Goal: Information Seeking & Learning: Check status

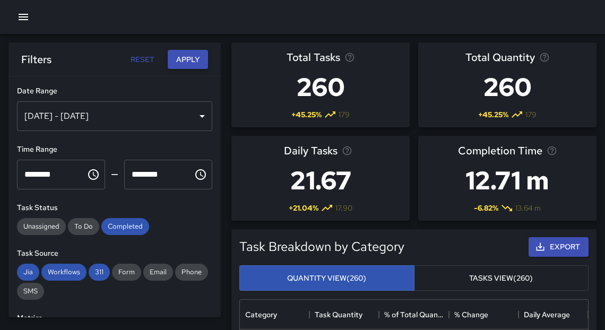
click at [192, 59] on button "Apply" at bounding box center [188, 60] width 40 height 20
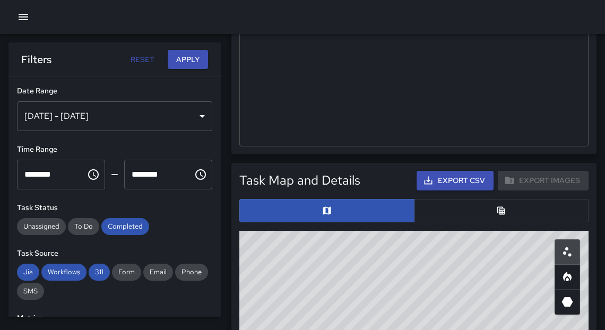
scroll to position [505, 0]
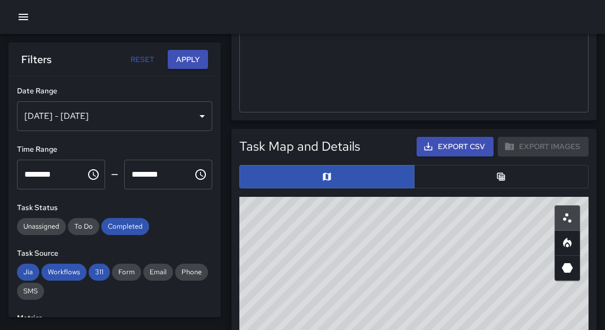
click at [563, 243] on icon "Heatmap" at bounding box center [567, 243] width 13 height 13
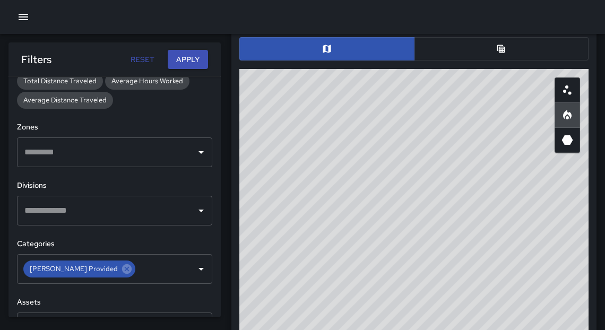
scroll to position [320, 0]
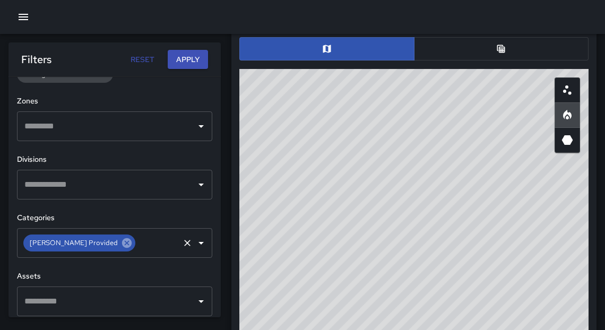
click at [122, 244] on icon at bounding box center [127, 243] width 10 height 10
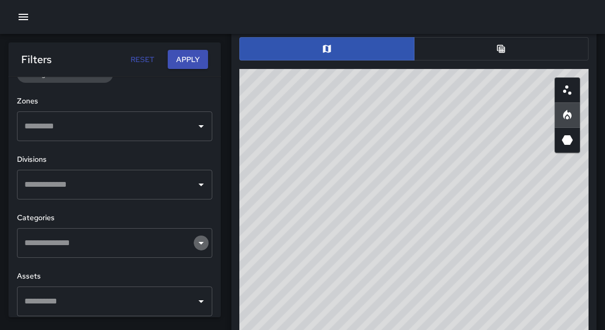
click at [195, 244] on icon "Open" at bounding box center [201, 243] width 13 height 13
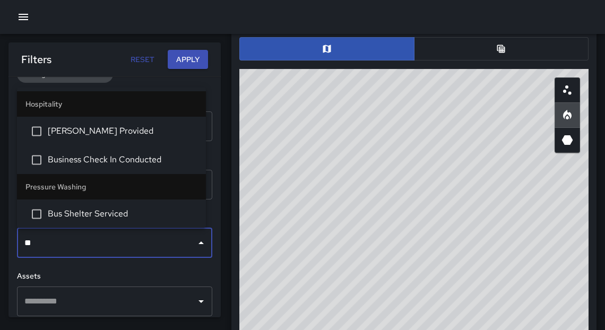
type input "***"
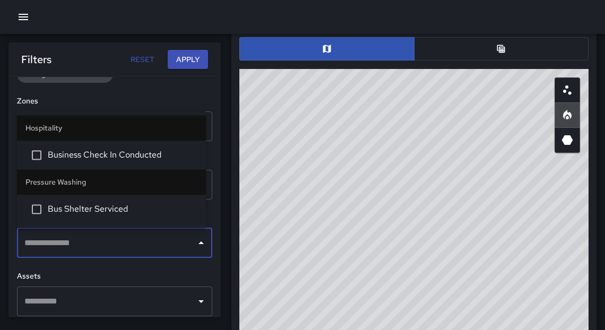
scroll to position [851, 0]
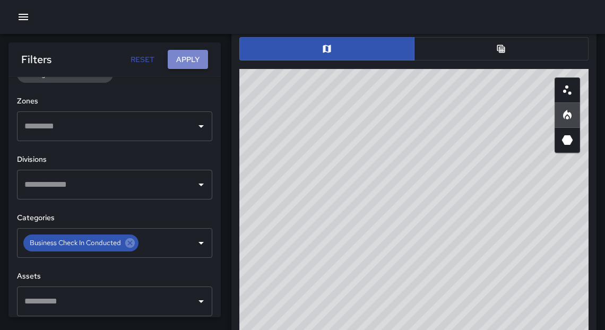
click at [191, 61] on button "Apply" at bounding box center [188, 60] width 40 height 20
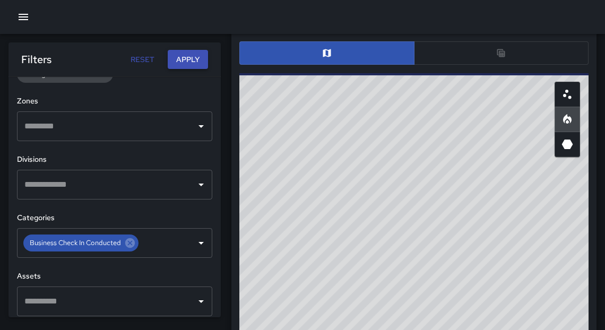
scroll to position [633, 0]
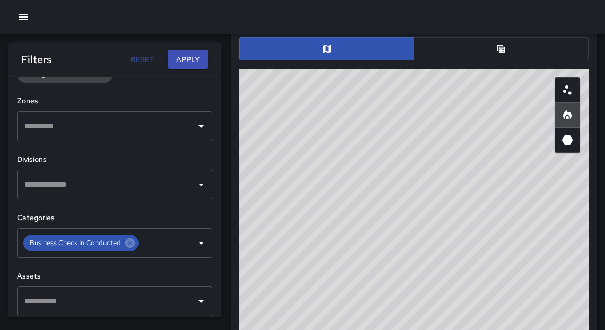
drag, startPoint x: 351, startPoint y: 169, endPoint x: 326, endPoint y: 81, distance: 91.6
click at [326, 81] on div "© Mapbox © OpenStreetMap Improve this map" at bounding box center [413, 281] width 349 height 425
drag, startPoint x: 352, startPoint y: 139, endPoint x: 279, endPoint y: 121, distance: 75.8
click at [276, 119] on div "© Mapbox © OpenStreetMap Improve this map" at bounding box center [413, 281] width 349 height 425
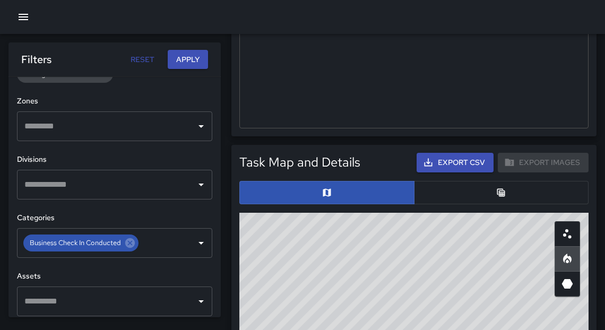
scroll to position [491, 0]
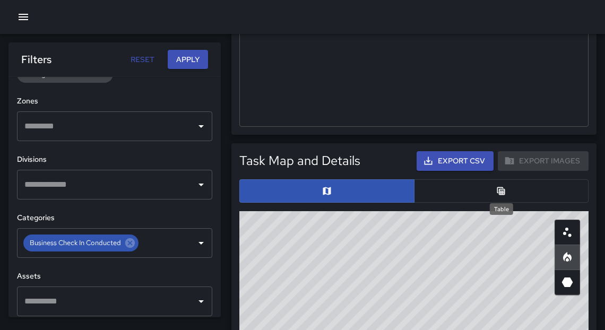
click at [504, 195] on icon "Table" at bounding box center [501, 191] width 11 height 11
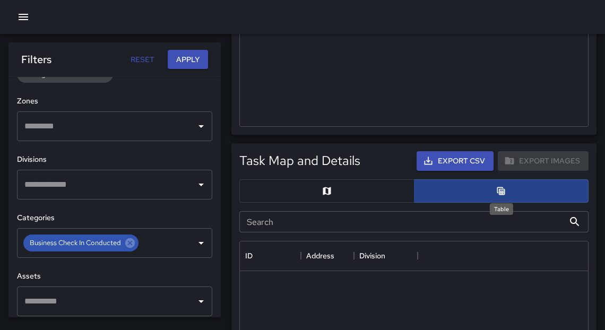
scroll to position [7, 6]
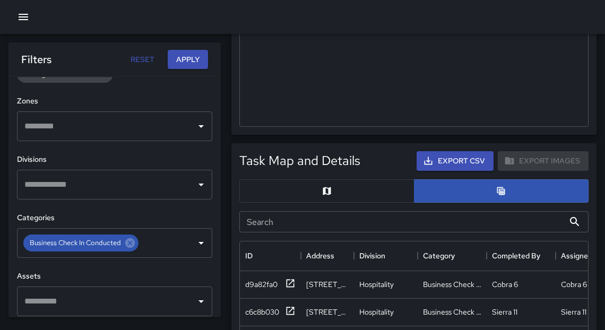
click at [335, 195] on button "button" at bounding box center [326, 190] width 175 height 23
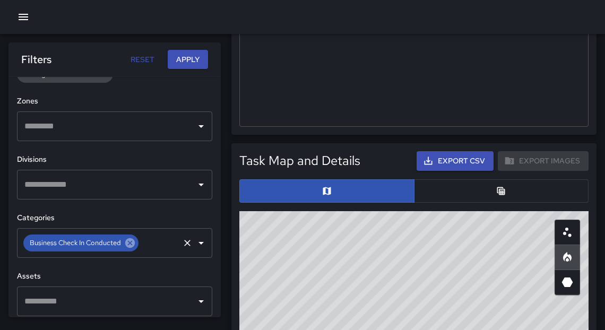
click at [131, 244] on icon at bounding box center [130, 243] width 10 height 10
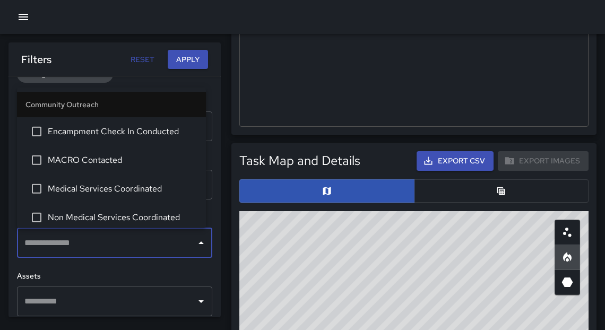
click at [110, 250] on input "text" at bounding box center [107, 243] width 170 height 20
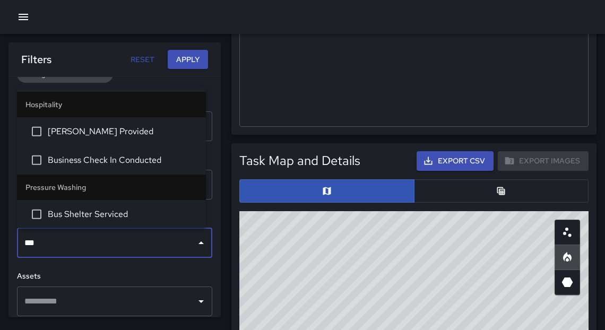
type input "****"
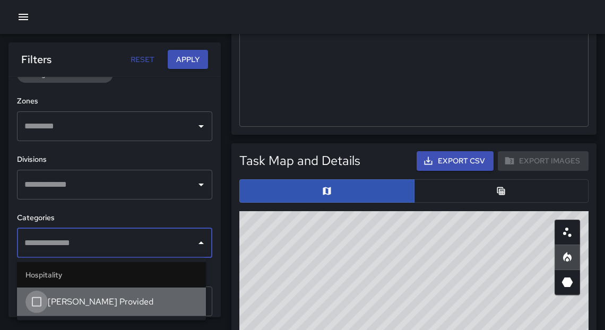
scroll to position [822, 0]
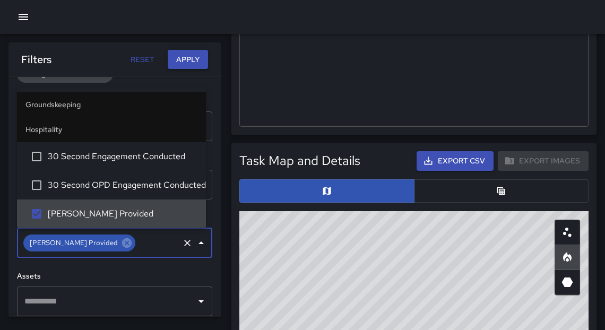
click at [189, 58] on button "Apply" at bounding box center [188, 60] width 40 height 20
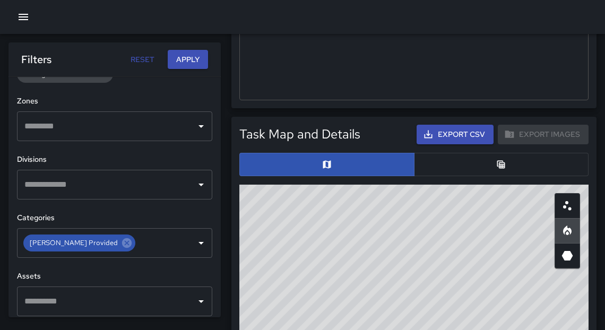
scroll to position [520, 0]
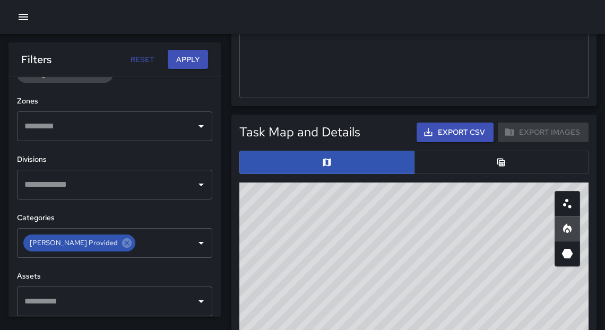
drag, startPoint x: 412, startPoint y: 232, endPoint x: 348, endPoint y: 262, distance: 70.8
drag, startPoint x: 474, startPoint y: 265, endPoint x: 477, endPoint y: 244, distance: 21.9
click at [494, 168] on button "button" at bounding box center [501, 162] width 175 height 23
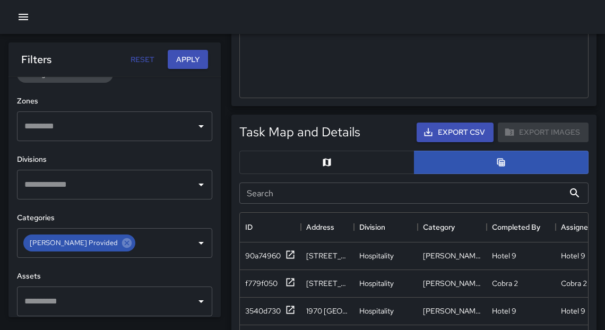
click at [319, 166] on button "button" at bounding box center [326, 162] width 175 height 23
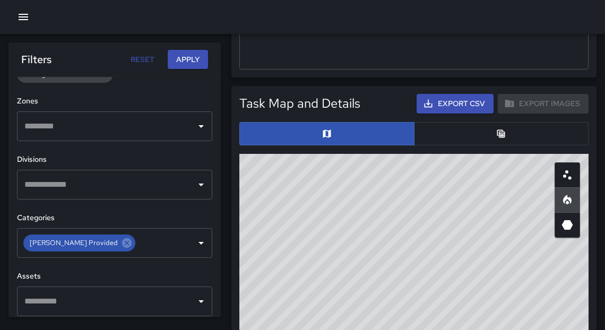
scroll to position [552, 0]
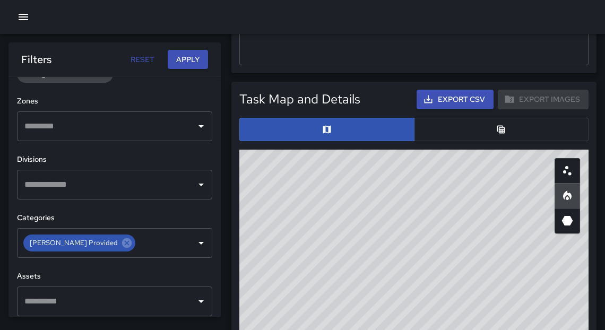
drag, startPoint x: 490, startPoint y: 191, endPoint x: 476, endPoint y: 206, distance: 21.4
click at [194, 63] on button "Apply" at bounding box center [188, 60] width 40 height 20
click at [122, 243] on icon at bounding box center [127, 243] width 10 height 10
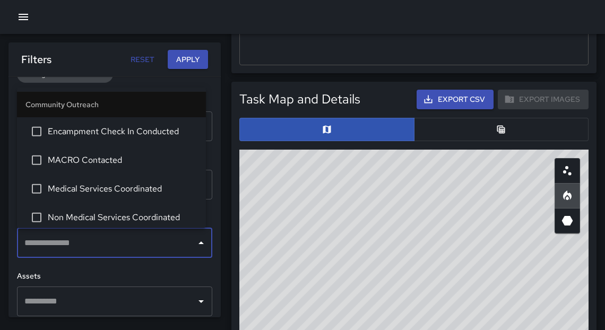
click at [110, 244] on input "text" at bounding box center [107, 243] width 170 height 20
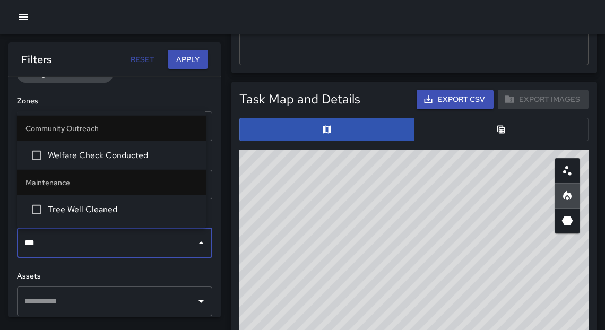
type input "****"
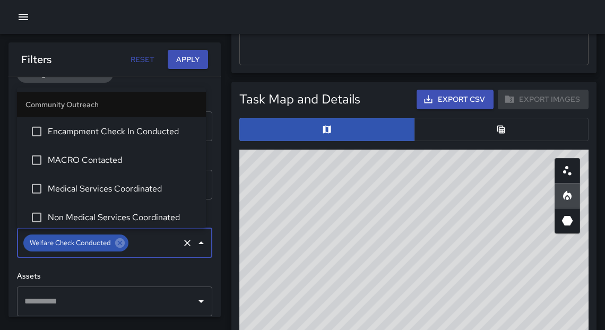
scroll to position [61, 0]
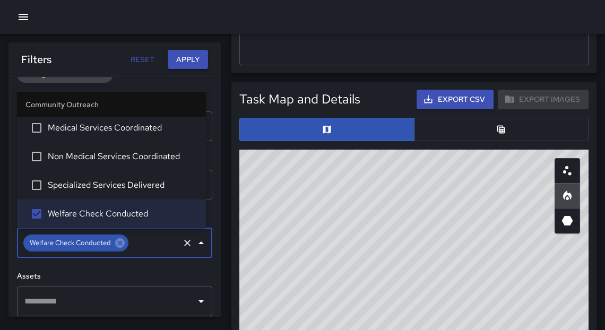
click at [198, 59] on button "Apply" at bounding box center [188, 60] width 40 height 20
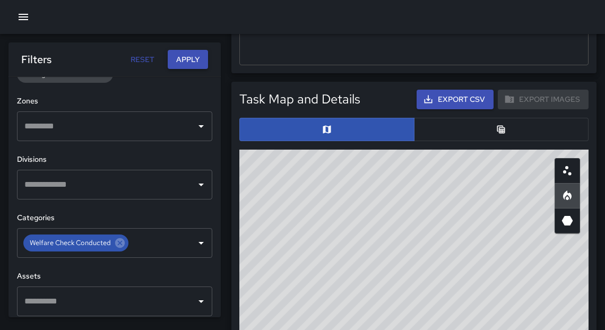
scroll to position [552, 0]
click at [171, 64] on button "Apply" at bounding box center [188, 60] width 40 height 20
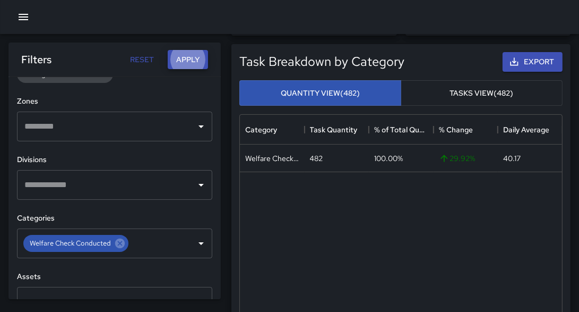
scroll to position [102, 0]
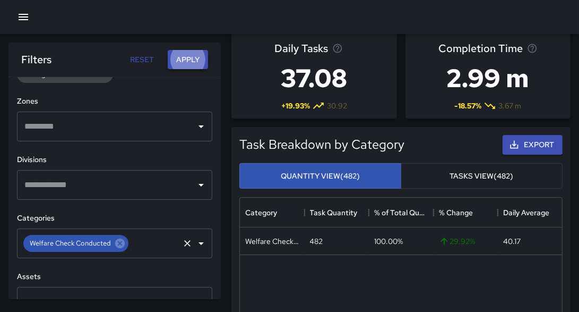
click at [123, 242] on icon at bounding box center [120, 243] width 10 height 10
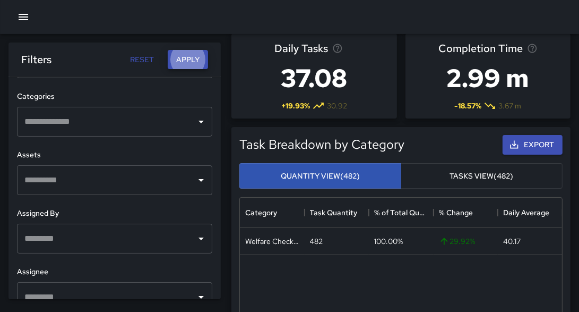
scroll to position [462, 0]
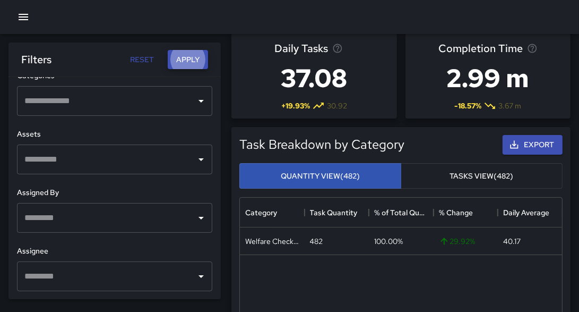
click at [49, 99] on input "text" at bounding box center [107, 101] width 170 height 20
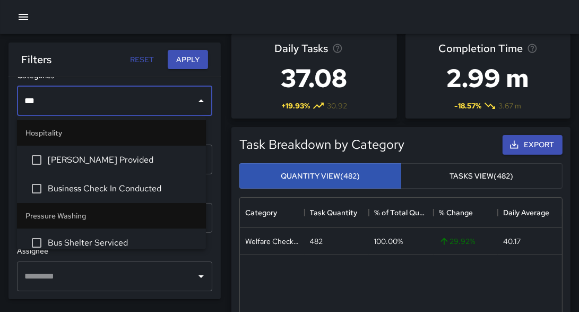
type input "****"
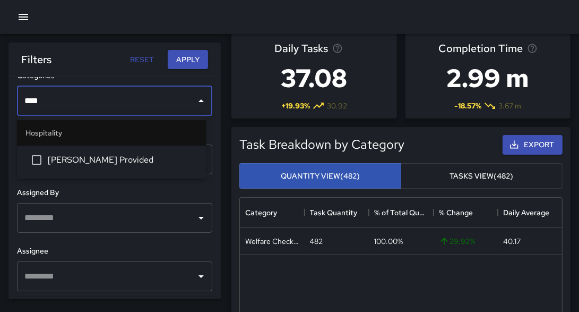
click at [77, 163] on span "[PERSON_NAME] Provided" at bounding box center [123, 159] width 150 height 13
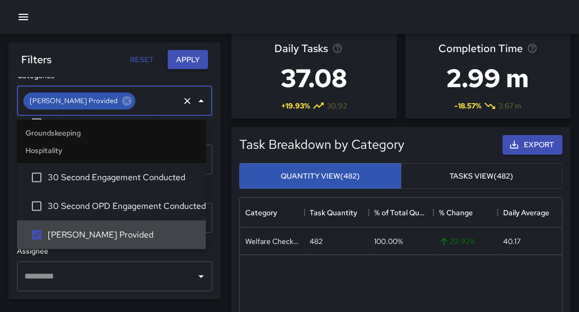
click at [176, 65] on button "Apply" at bounding box center [188, 60] width 40 height 20
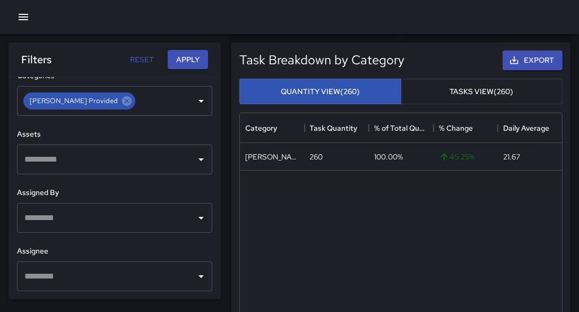
scroll to position [186, 0]
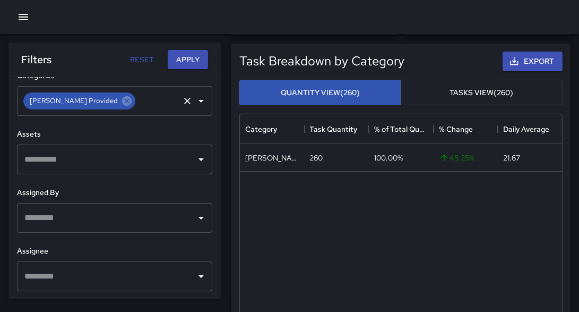
click at [121, 99] on icon at bounding box center [127, 101] width 12 height 12
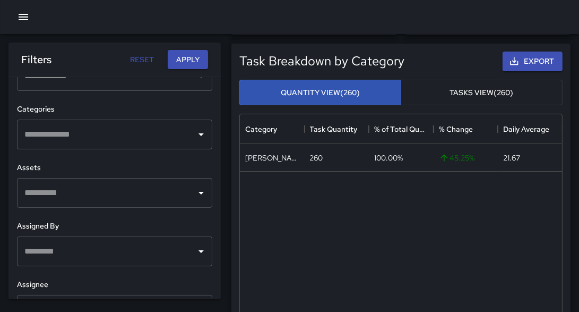
scroll to position [462, 0]
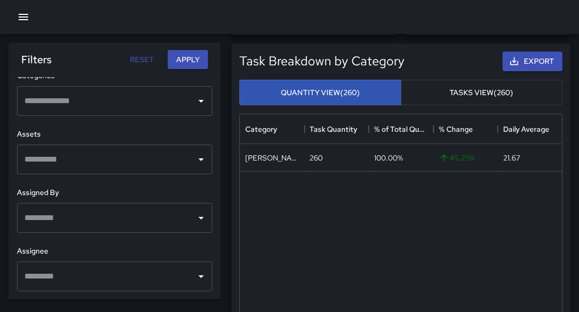
click at [141, 286] on div "​" at bounding box center [114, 276] width 195 height 30
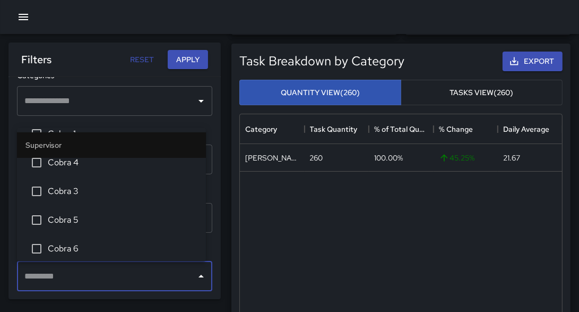
scroll to position [207, 0]
click at [93, 103] on input "text" at bounding box center [107, 101] width 170 height 20
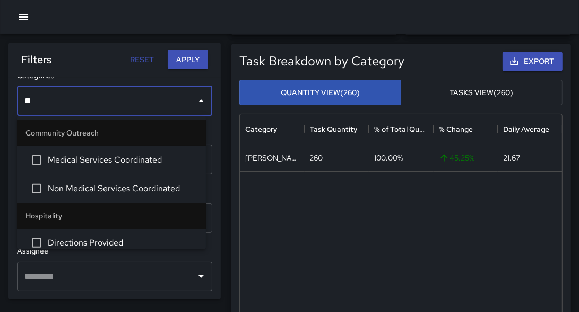
type input "*"
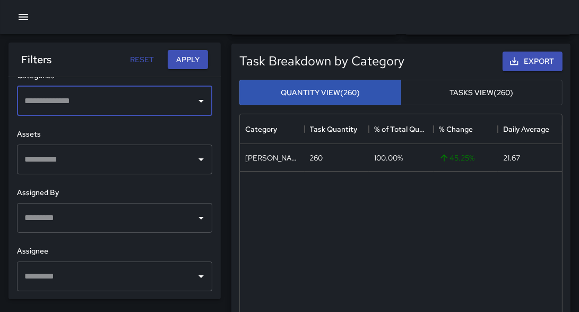
click at [164, 287] on div "​" at bounding box center [114, 276] width 195 height 30
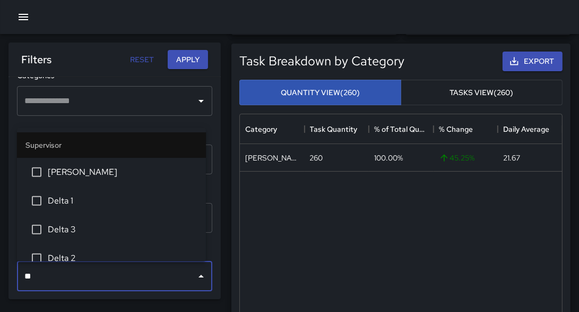
type input "***"
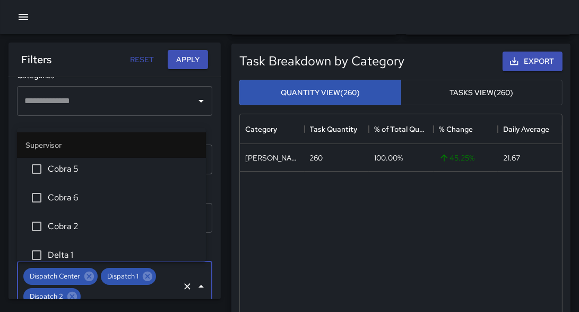
scroll to position [183, 0]
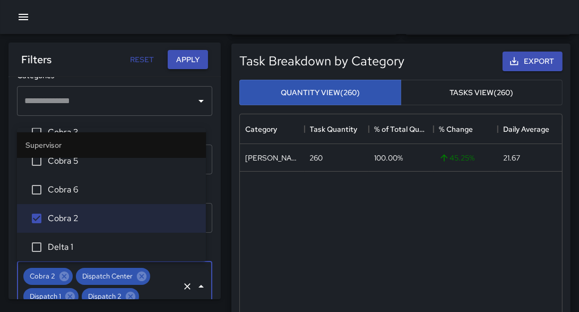
click at [195, 63] on button "Apply" at bounding box center [188, 60] width 40 height 20
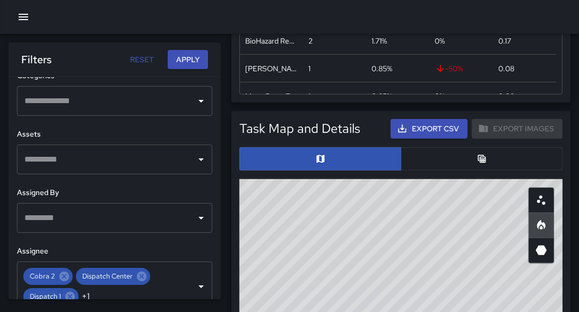
scroll to position [482, 0]
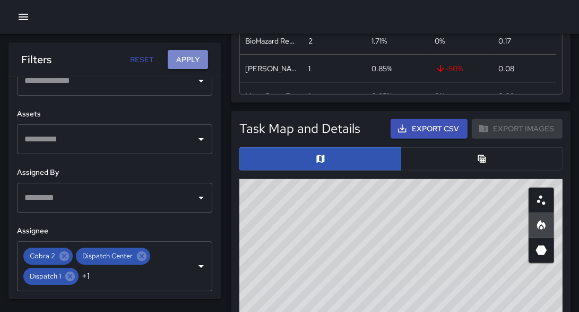
click at [195, 61] on button "Apply" at bounding box center [188, 60] width 40 height 20
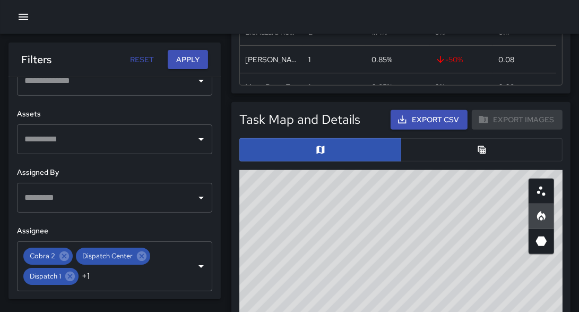
scroll to position [496, 0]
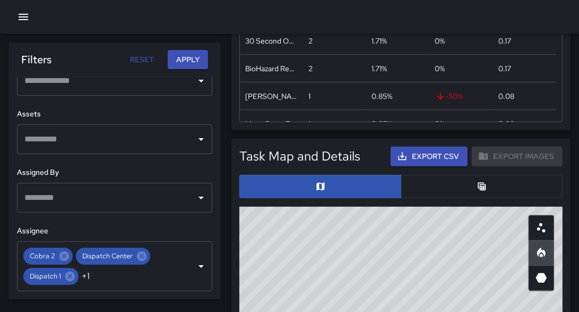
click at [492, 188] on button "button" at bounding box center [482, 186] width 162 height 23
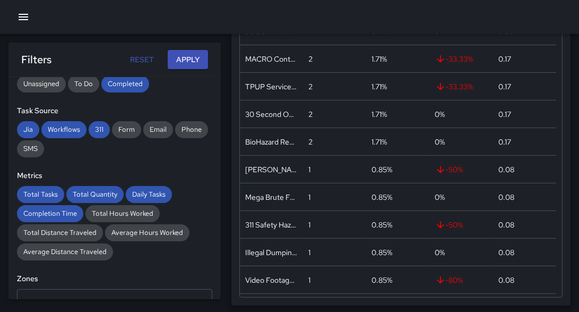
scroll to position [0, 0]
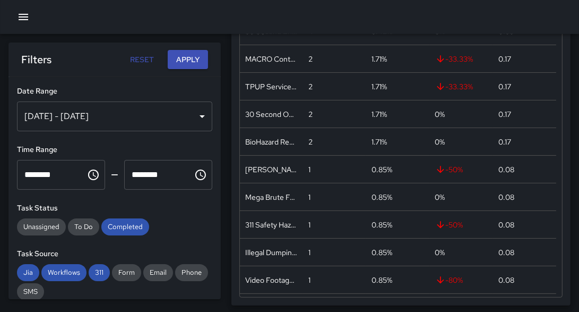
drag, startPoint x: 172, startPoint y: 81, endPoint x: 174, endPoint y: 94, distance: 13.9
click at [172, 87] on div "**********" at bounding box center [114, 188] width 212 height 222
click at [144, 114] on div "[DATE] - [DATE]" at bounding box center [114, 116] width 195 height 30
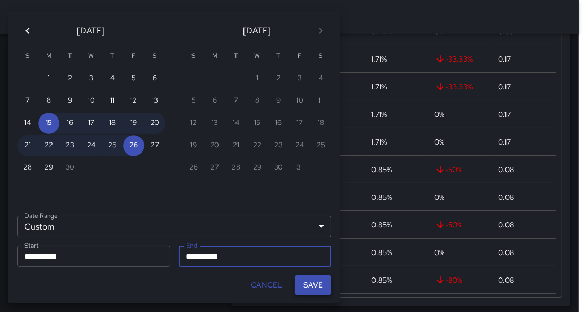
click at [321, 288] on button "Save" at bounding box center [313, 285] width 37 height 20
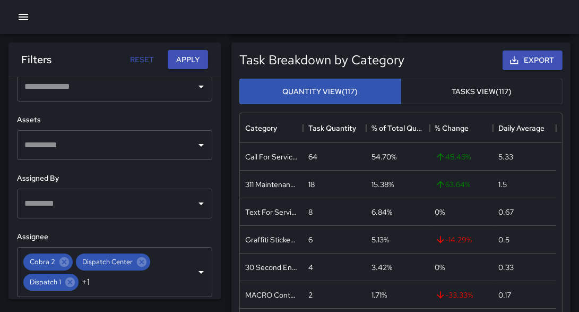
scroll to position [480, 0]
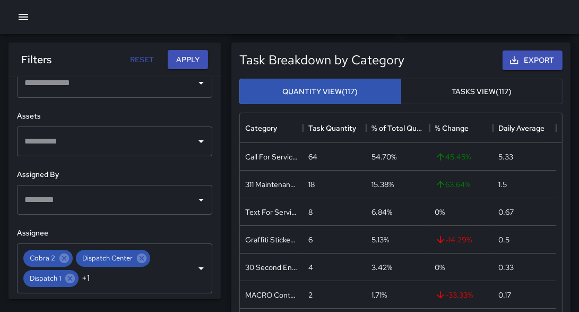
click at [195, 203] on icon "Open" at bounding box center [201, 199] width 13 height 13
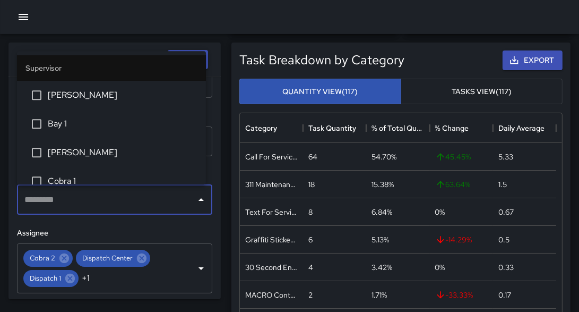
click at [198, 200] on icon "Close" at bounding box center [200, 199] width 5 height 3
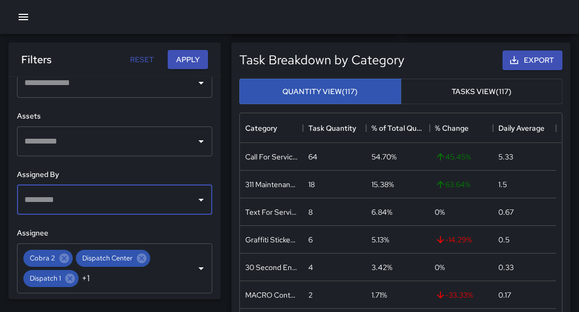
click at [196, 200] on icon "Open" at bounding box center [201, 199] width 13 height 13
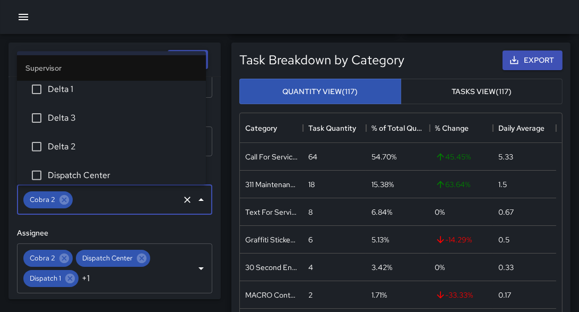
scroll to position [305, 0]
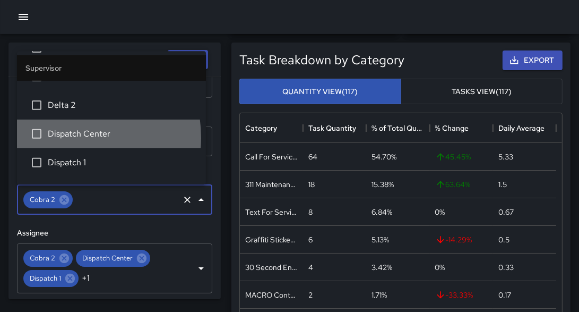
click at [64, 137] on span "Dispatch Center" at bounding box center [123, 134] width 150 height 13
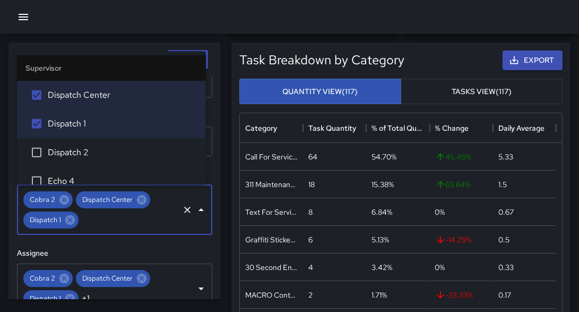
scroll to position [359, 0]
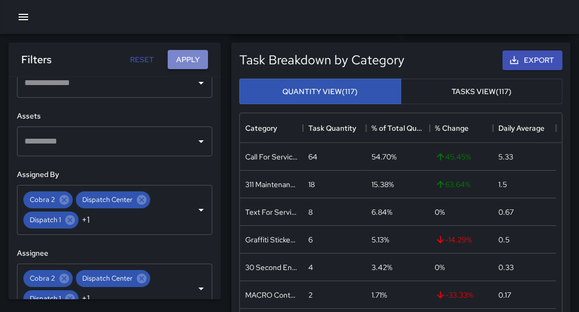
click at [177, 50] on button "Apply" at bounding box center [188, 60] width 40 height 20
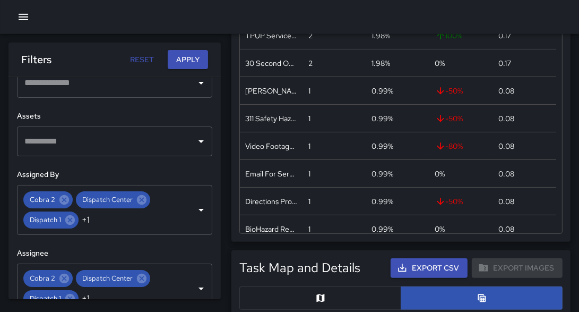
scroll to position [0, 0]
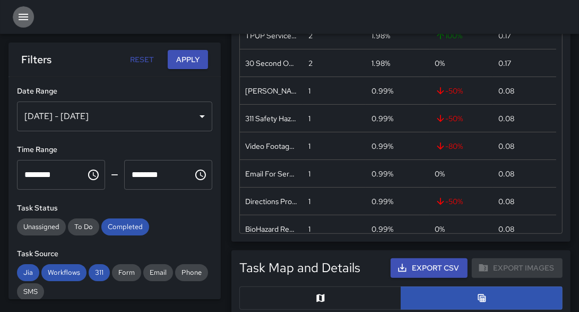
click at [14, 19] on button "button" at bounding box center [23, 16] width 21 height 21
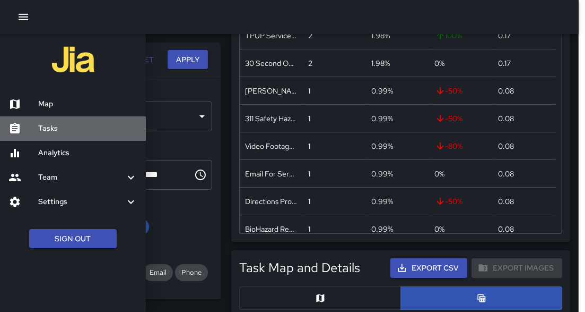
click at [62, 135] on div "Tasks" at bounding box center [73, 128] width 146 height 24
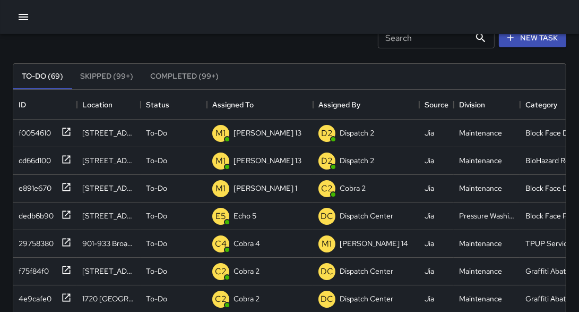
scroll to position [17, 0]
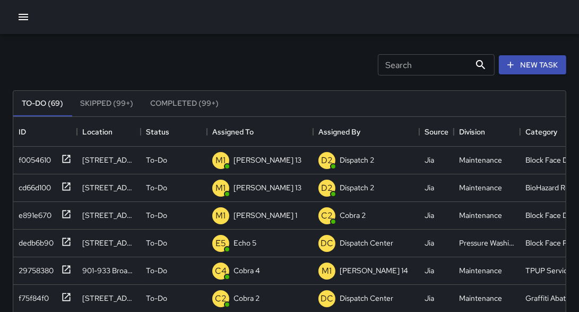
click at [169, 107] on button "Completed (99+)" at bounding box center [184, 103] width 85 height 25
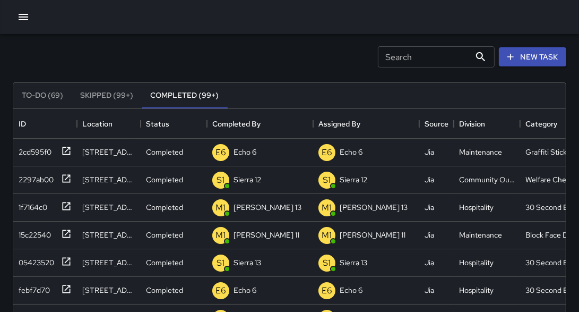
scroll to position [26, 0]
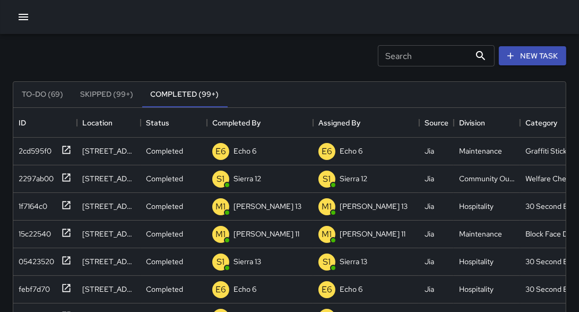
click at [22, 15] on icon "button" at bounding box center [23, 17] width 13 height 13
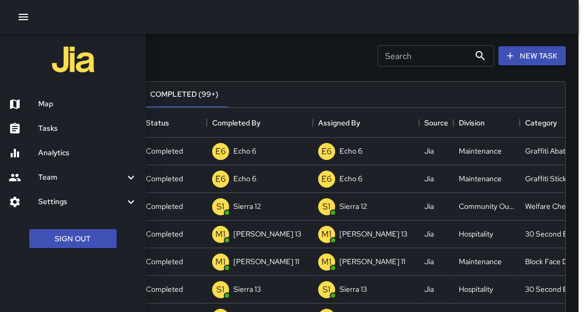
click at [49, 152] on h6 "Analytics" at bounding box center [87, 153] width 99 height 12
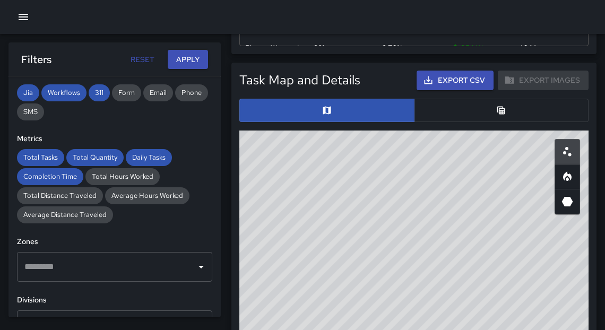
scroll to position [236, 0]
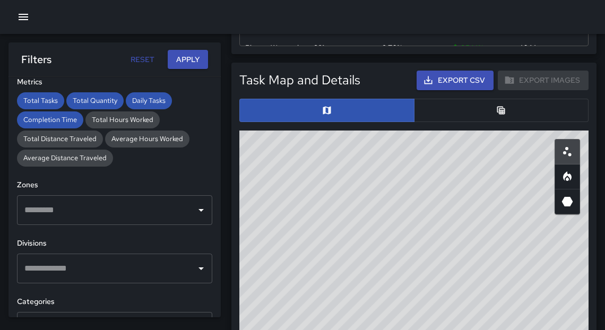
click at [180, 266] on input "text" at bounding box center [107, 268] width 170 height 20
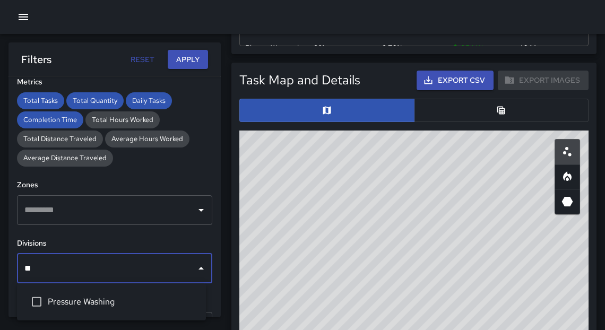
type input "***"
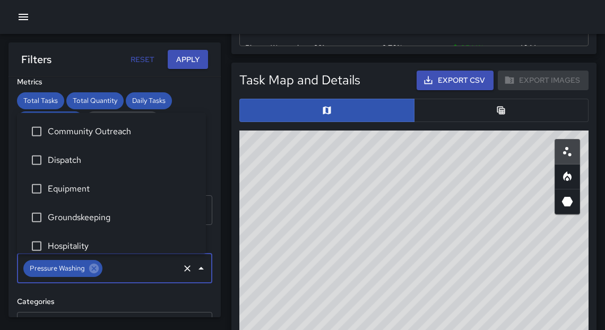
scroll to position [64, 0]
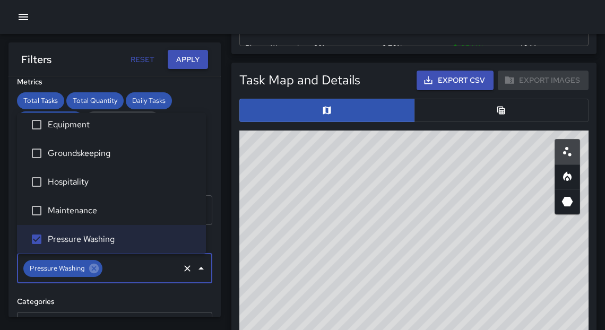
click at [182, 63] on button "Apply" at bounding box center [188, 60] width 40 height 20
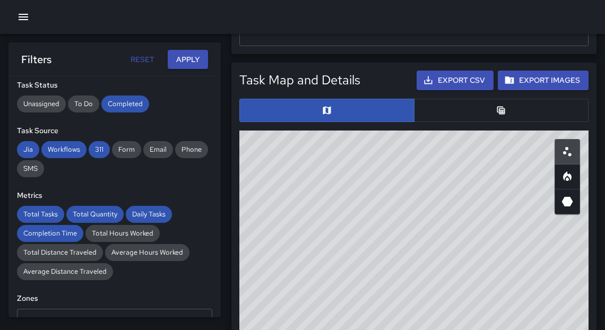
scroll to position [122, 0]
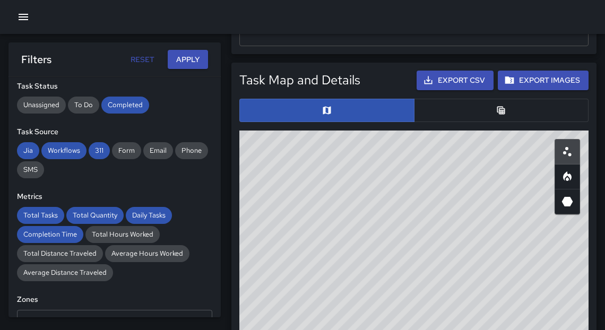
click at [498, 109] on icon "Table" at bounding box center [501, 110] width 8 height 8
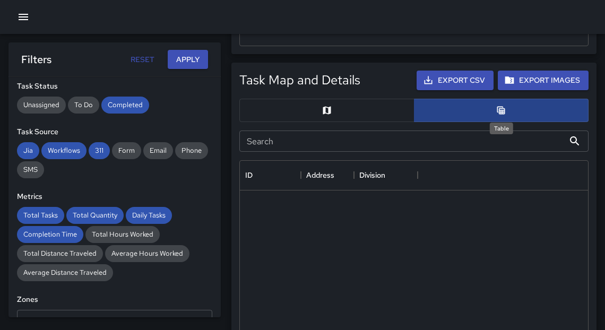
scroll to position [7, 6]
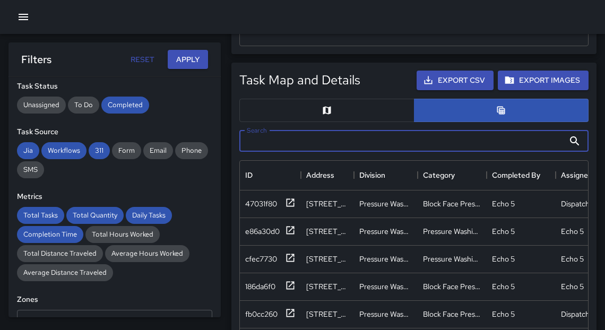
click at [420, 136] on input "Search" at bounding box center [401, 141] width 325 height 21
type input "***"
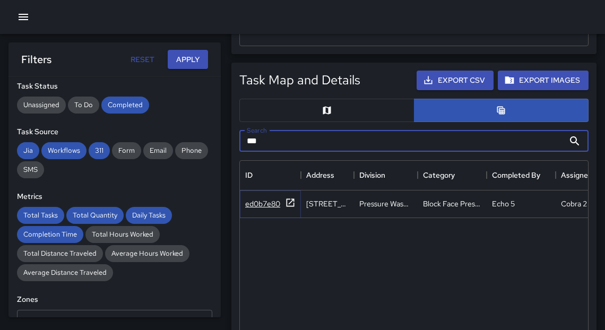
click at [291, 203] on icon at bounding box center [290, 202] width 11 height 11
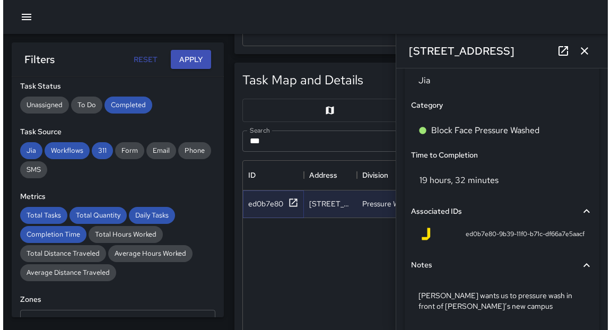
scroll to position [794, 0]
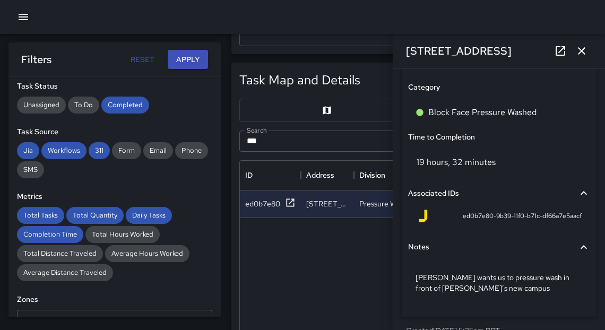
click at [20, 15] on icon "button" at bounding box center [23, 17] width 13 height 13
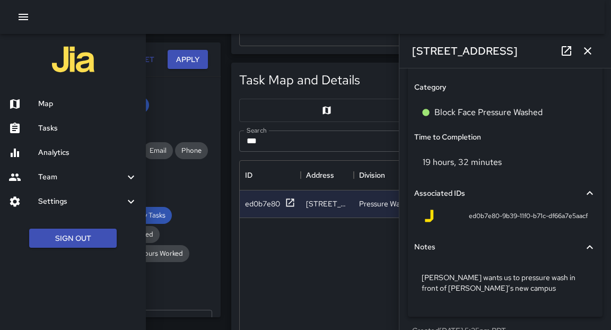
click at [47, 104] on h6 "Map" at bounding box center [87, 104] width 99 height 12
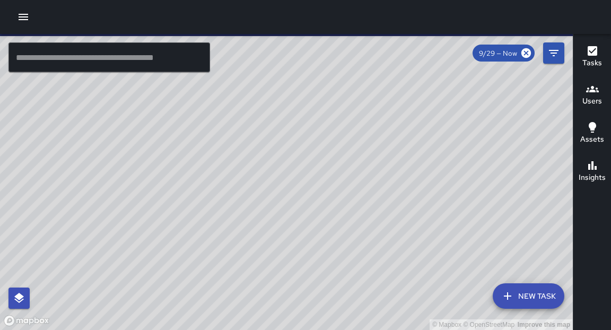
drag, startPoint x: 209, startPoint y: 255, endPoint x: 539, endPoint y: 131, distance: 353.2
click at [539, 131] on div "© Mapbox © OpenStreetMap Improve this map" at bounding box center [286, 182] width 573 height 296
drag, startPoint x: 235, startPoint y: 195, endPoint x: 425, endPoint y: 53, distance: 237.6
click at [425, 53] on div "© Mapbox © OpenStreetMap Improve this map" at bounding box center [286, 182] width 573 height 296
drag, startPoint x: 317, startPoint y: 213, endPoint x: 345, endPoint y: 48, distance: 167.9
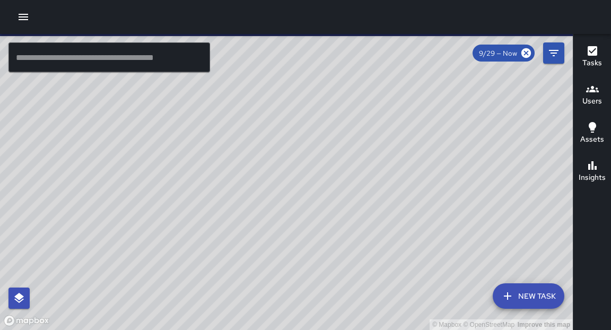
click at [345, 48] on div "© Mapbox © OpenStreetMap Improve this map" at bounding box center [286, 182] width 573 height 296
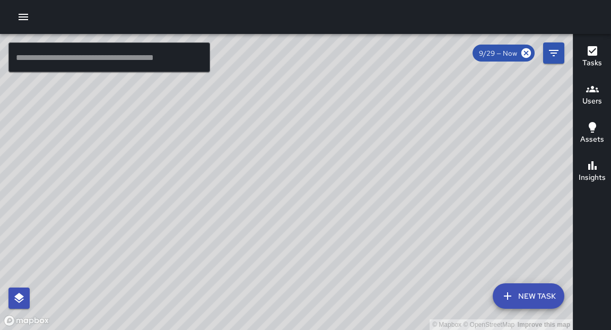
click at [290, 194] on div "© Mapbox © OpenStreetMap Improve this map" at bounding box center [286, 182] width 573 height 296
drag, startPoint x: 257, startPoint y: 231, endPoint x: 207, endPoint y: 101, distance: 139.9
click at [207, 98] on div "© Mapbox © OpenStreetMap Improve this map" at bounding box center [286, 182] width 573 height 296
drag, startPoint x: 232, startPoint y: 111, endPoint x: 300, endPoint y: 223, distance: 131.0
click at [304, 224] on div "© Mapbox © OpenStreetMap Improve this map" at bounding box center [286, 182] width 573 height 296
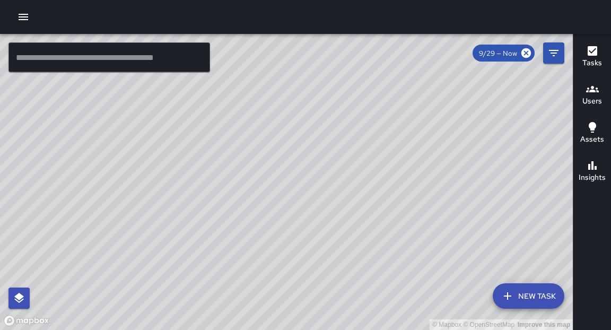
click at [52, 54] on input "text" at bounding box center [109, 57] width 202 height 30
click at [26, 19] on icon "button" at bounding box center [24, 17] width 10 height 6
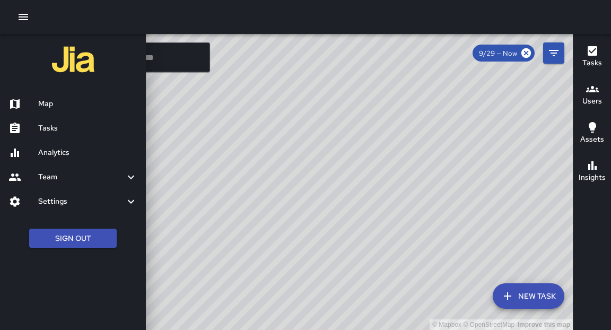
click at [47, 152] on h6 "Analytics" at bounding box center [87, 153] width 99 height 12
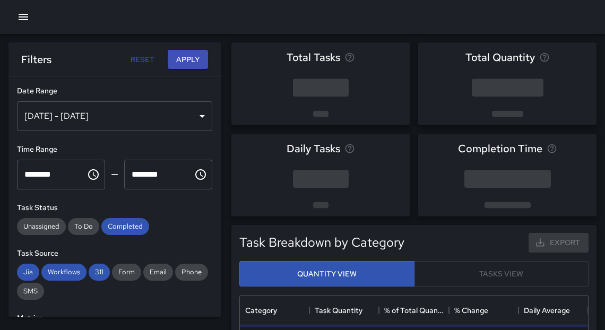
scroll to position [311, 342]
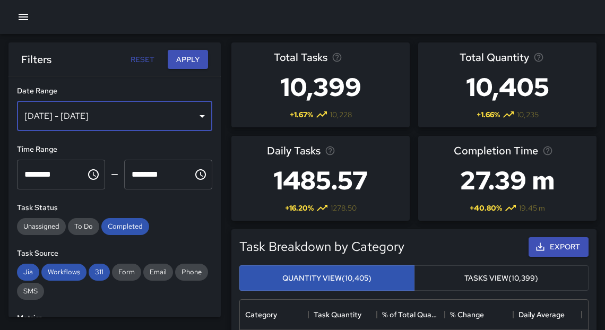
click at [172, 119] on div "[DATE] - [DATE]" at bounding box center [114, 116] width 195 height 30
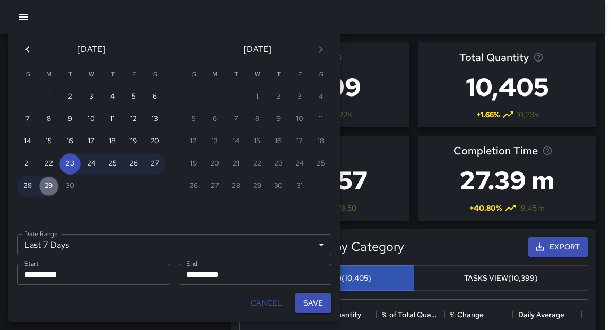
click at [53, 189] on button "29" at bounding box center [48, 186] width 21 height 21
type input "******"
type input "**********"
click at [53, 189] on button "29" at bounding box center [48, 186] width 21 height 21
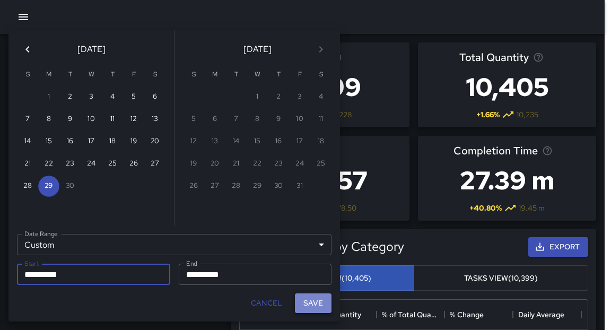
click at [313, 304] on button "Save" at bounding box center [313, 303] width 37 height 20
type input "**********"
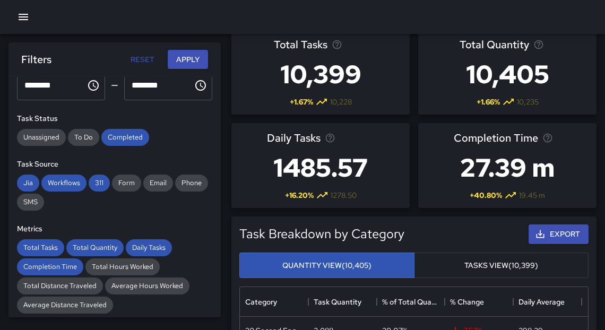
scroll to position [0, 0]
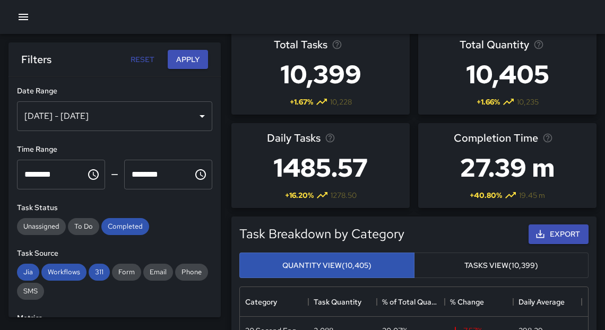
click at [99, 119] on div "[DATE] - [DATE]" at bounding box center [114, 116] width 195 height 30
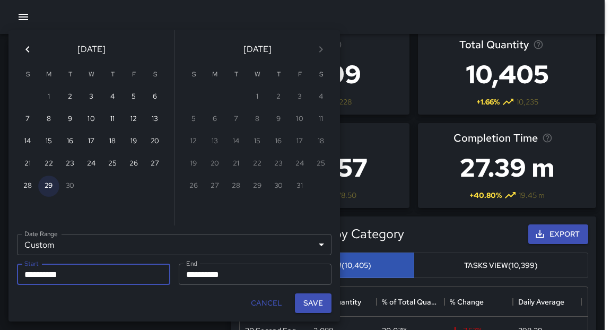
click at [49, 191] on button "29" at bounding box center [48, 186] width 21 height 21
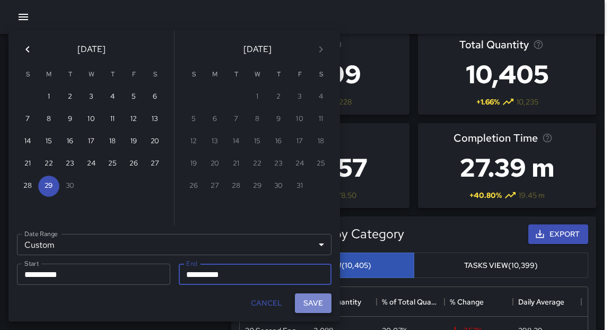
click at [308, 305] on button "Save" at bounding box center [313, 303] width 37 height 20
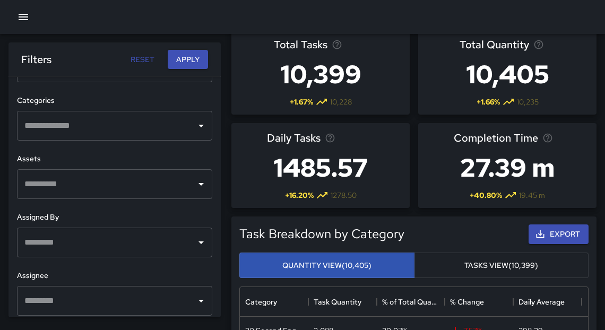
scroll to position [444, 0]
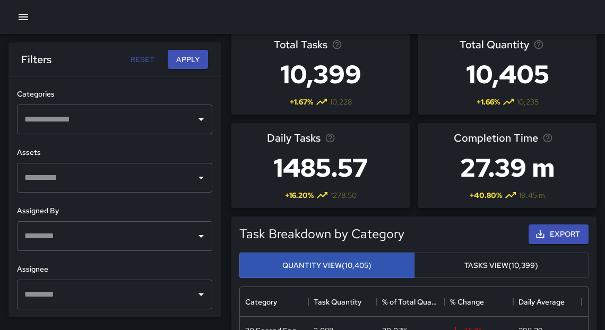
click at [72, 303] on input "text" at bounding box center [107, 294] width 170 height 20
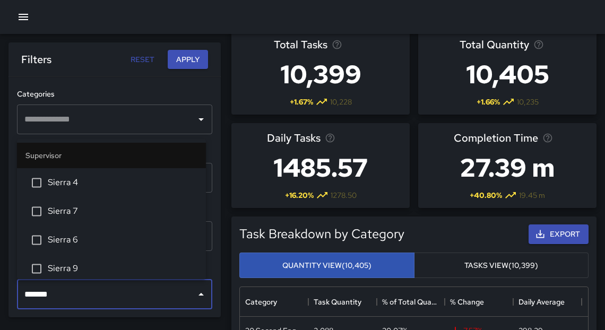
type input "********"
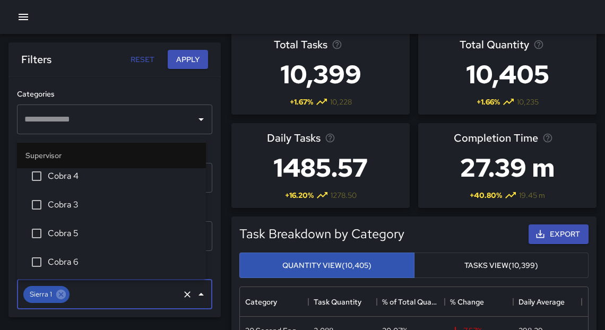
scroll to position [2012, 0]
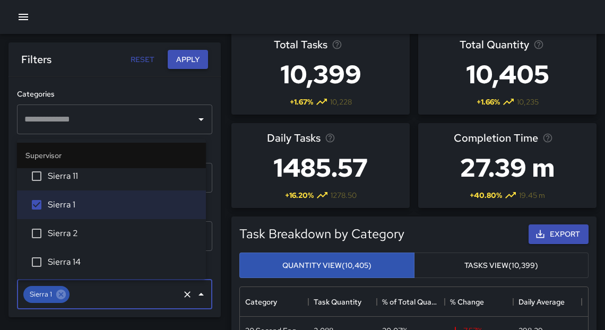
click at [184, 60] on button "Apply" at bounding box center [188, 60] width 40 height 20
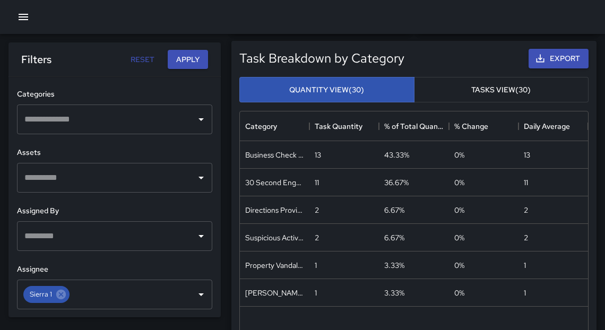
scroll to position [198, 0]
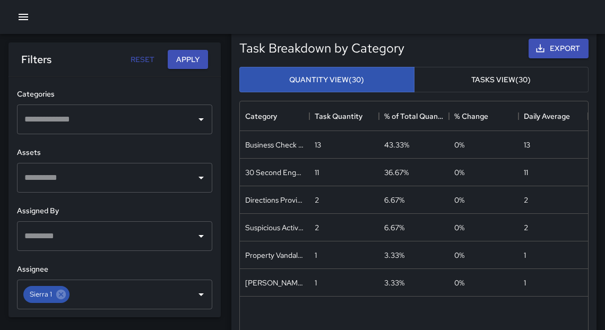
click at [460, 84] on button "Tasks View (30)" at bounding box center [501, 80] width 175 height 26
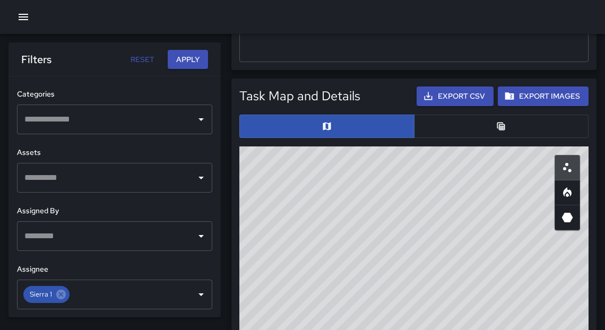
scroll to position [517, 0]
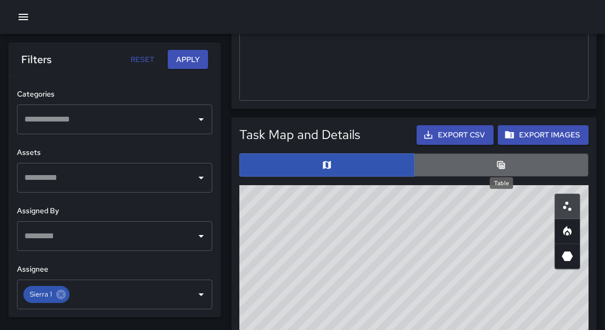
drag, startPoint x: 498, startPoint y: 161, endPoint x: 508, endPoint y: 158, distance: 10.7
click at [498, 161] on icon "Table" at bounding box center [501, 165] width 8 height 8
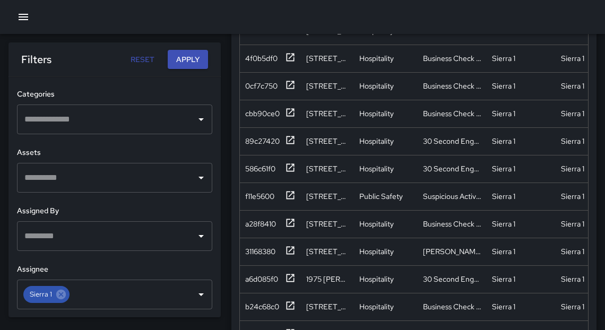
scroll to position [299, 0]
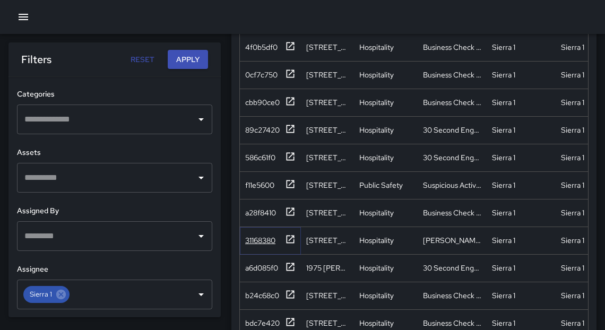
click at [291, 240] on icon at bounding box center [290, 239] width 11 height 11
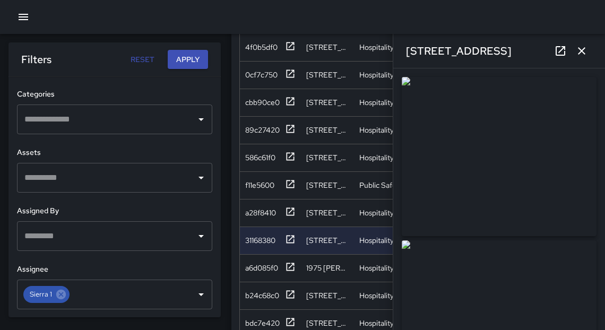
click at [564, 58] on link at bounding box center [560, 50] width 21 height 21
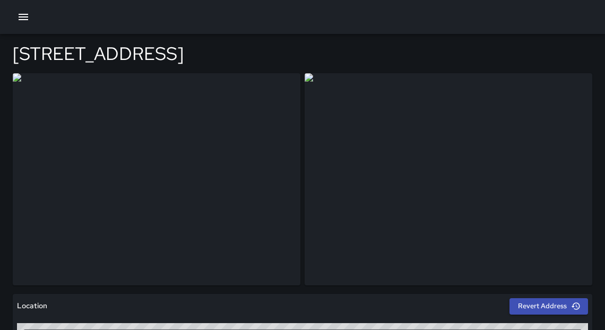
click at [118, 247] on img at bounding box center [157, 179] width 288 height 212
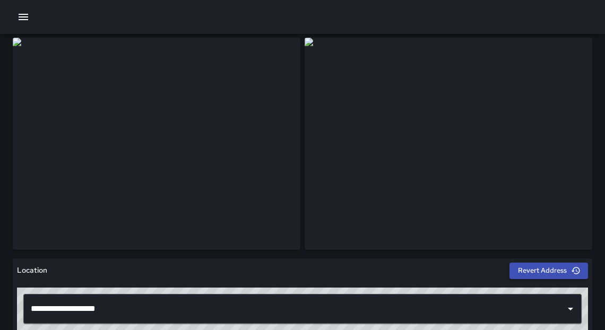
scroll to position [43, 0]
